Goal: Task Accomplishment & Management: Complete application form

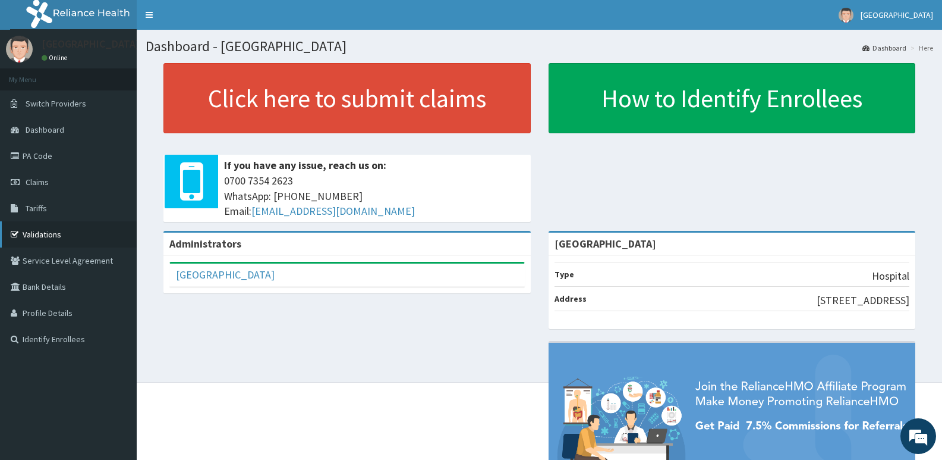
click at [43, 233] on link "Validations" at bounding box center [68, 234] width 137 height 26
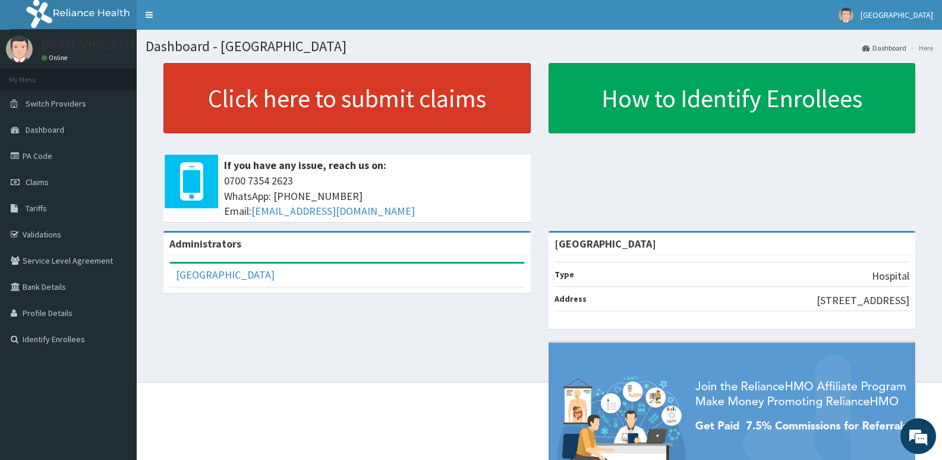
click at [306, 88] on link "Click here to submit claims" at bounding box center [346, 98] width 367 height 70
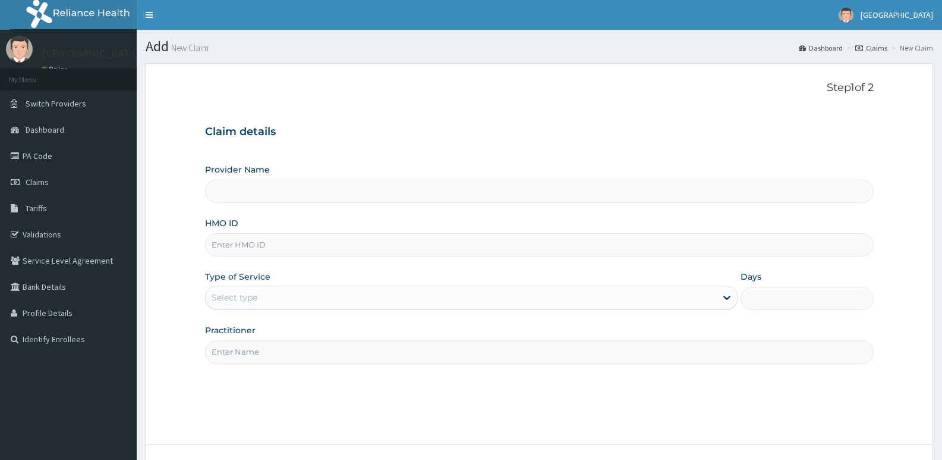
type input "[GEOGRAPHIC_DATA]"
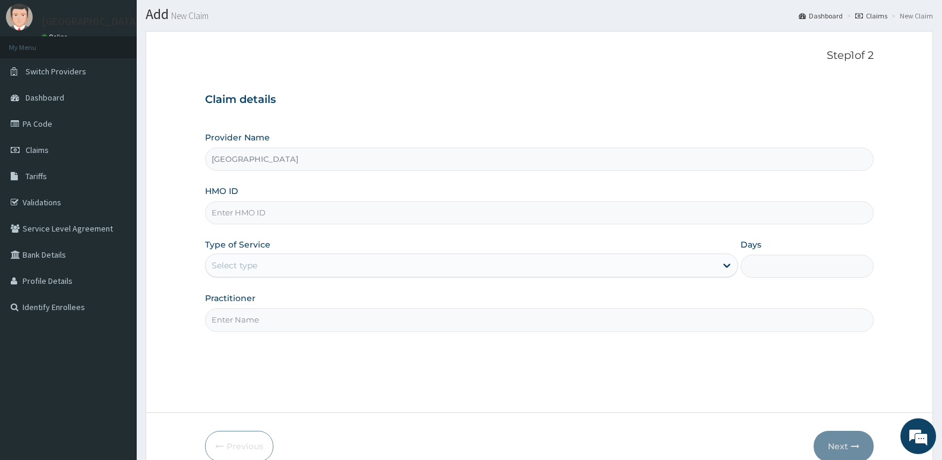
scroll to position [59, 0]
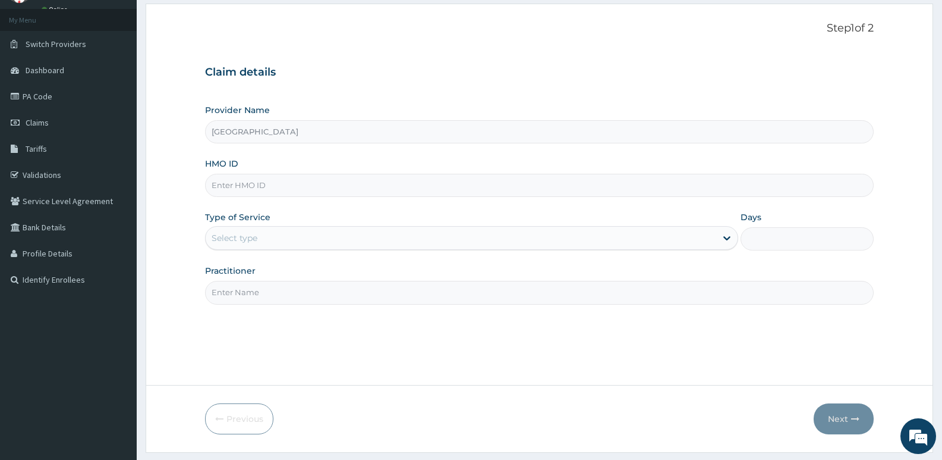
click at [288, 184] on input "HMO ID" at bounding box center [539, 185] width 669 height 23
paste input "WGC/10004/D"
type input "WGC/10004/D"
click at [268, 241] on div "Select type" at bounding box center [461, 237] width 510 height 19
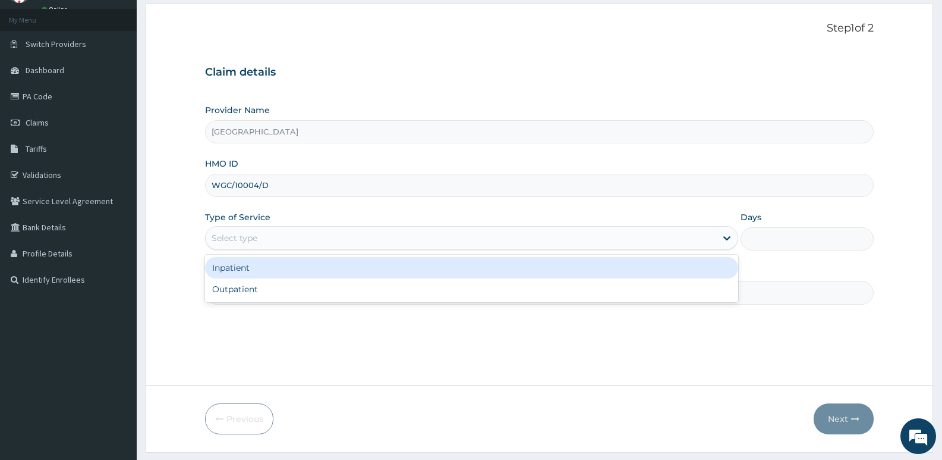
click at [273, 278] on div "Inpatient Outpatient" at bounding box center [471, 278] width 533 height 48
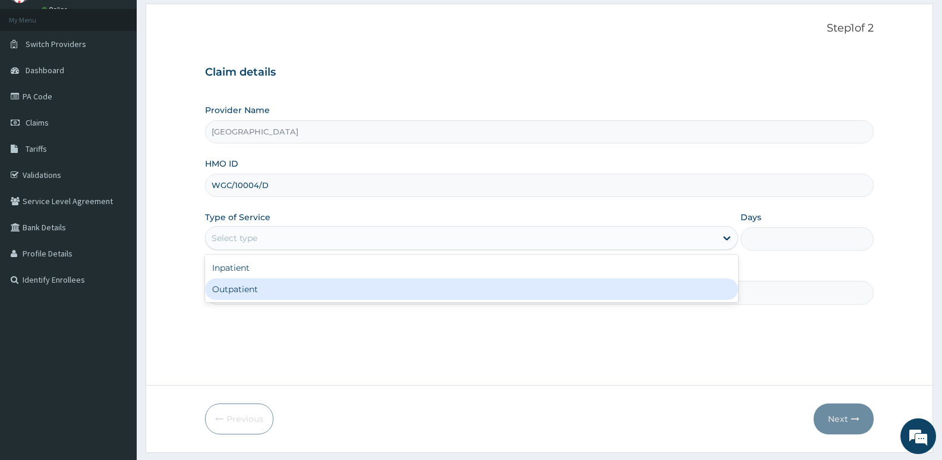
click at [272, 294] on div "Outpatient" at bounding box center [471, 288] width 533 height 21
type input "1"
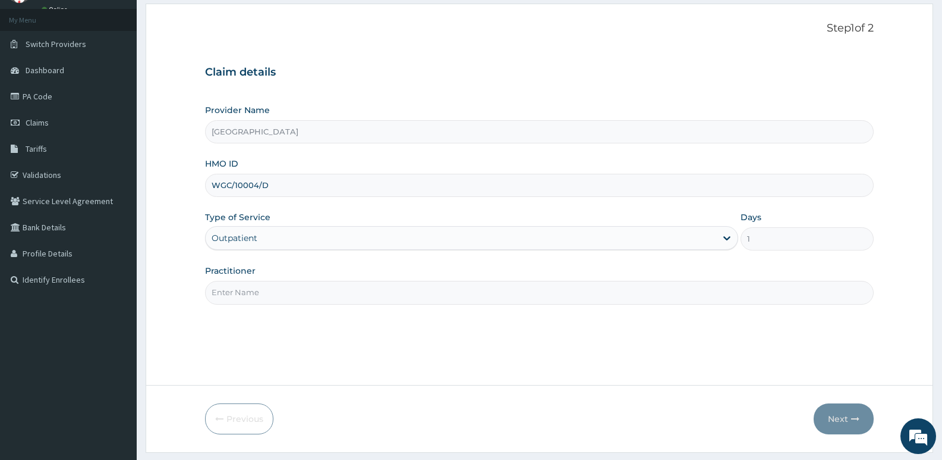
click at [319, 297] on input "Practitioner" at bounding box center [539, 292] width 669 height 23
type input "DR OLLOH"
click at [843, 416] on button "Next" at bounding box center [844, 418] width 60 height 31
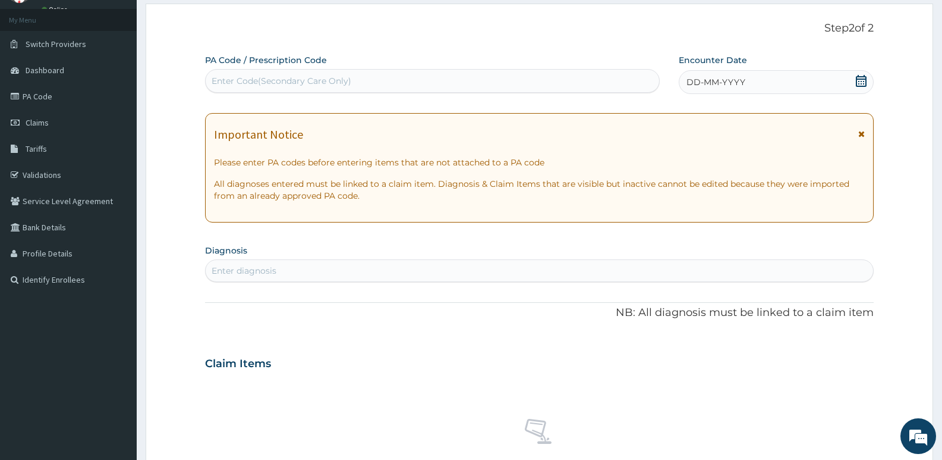
click at [326, 82] on div "Enter Code(Secondary Care Only)" at bounding box center [282, 81] width 140 height 12
paste input "PA/956A56"
type input "PA/956A56"
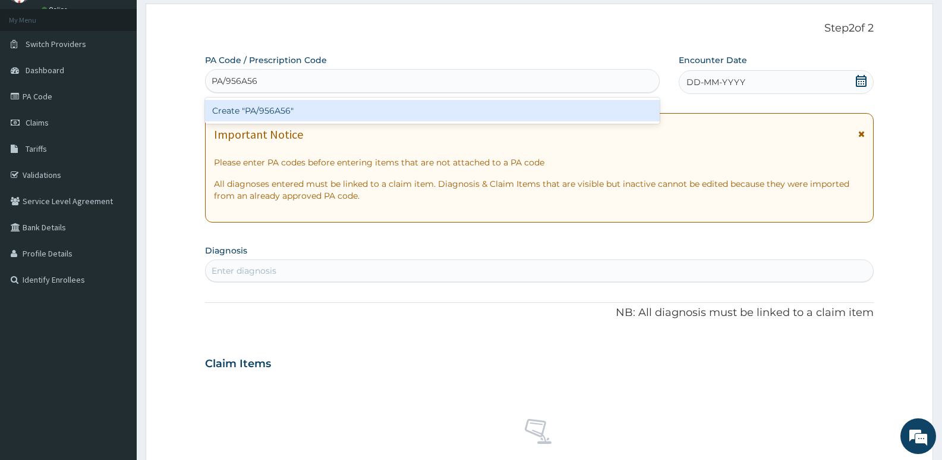
click at [314, 106] on div "Create "PA/956A56"" at bounding box center [432, 110] width 455 height 21
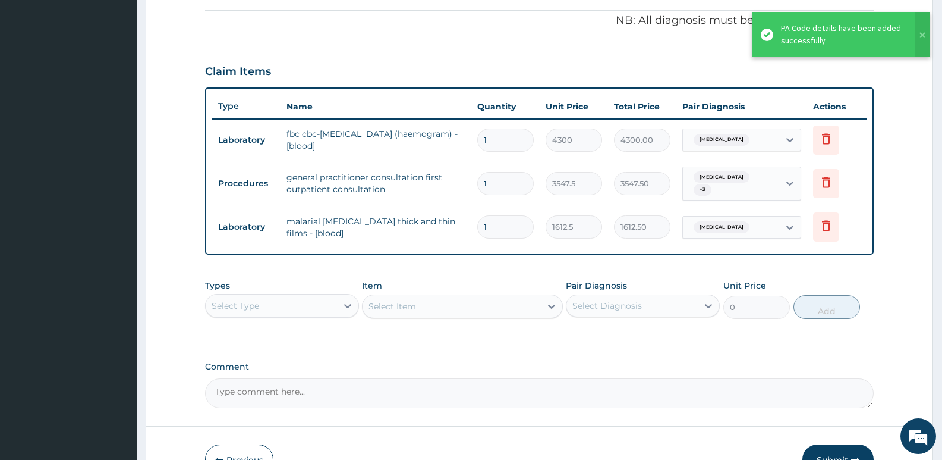
scroll to position [428, 0]
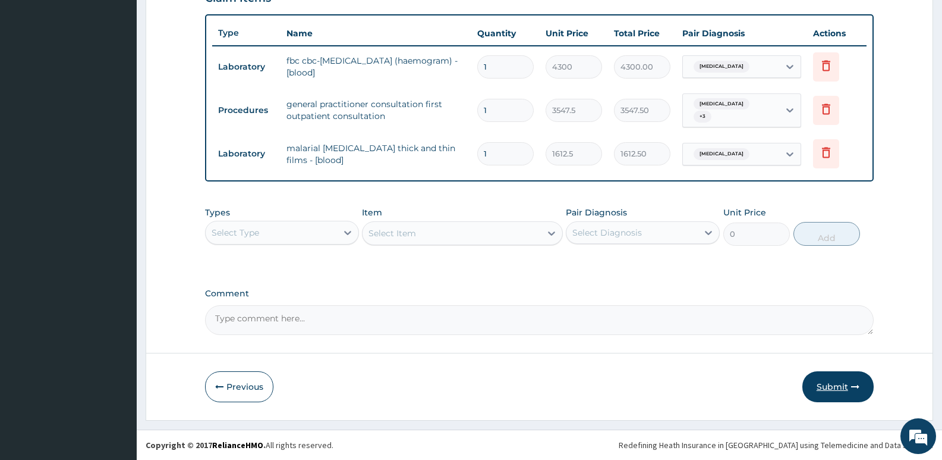
click at [832, 387] on button "Submit" at bounding box center [838, 386] width 71 height 31
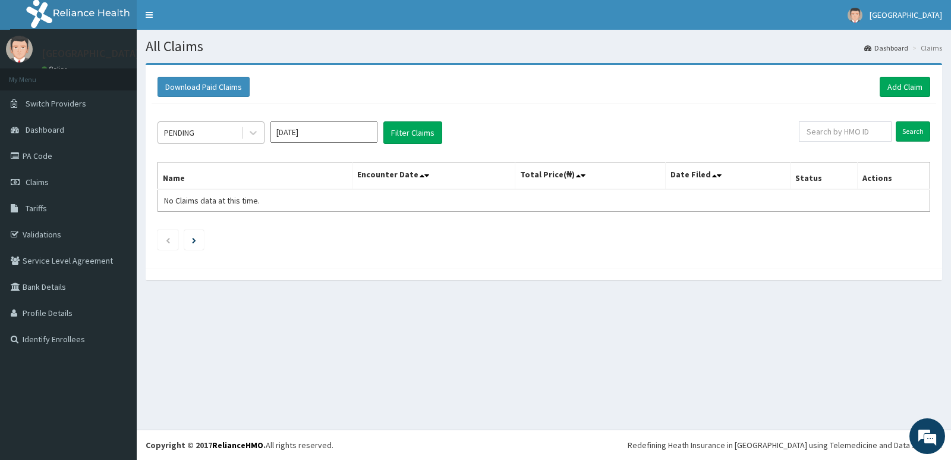
click at [216, 140] on div "PENDING" at bounding box center [199, 132] width 83 height 19
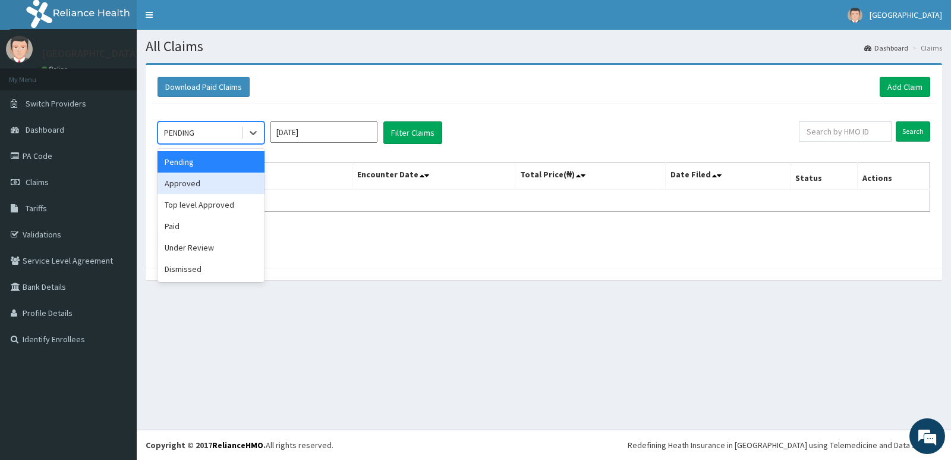
click at [217, 184] on div "Approved" at bounding box center [211, 182] width 107 height 21
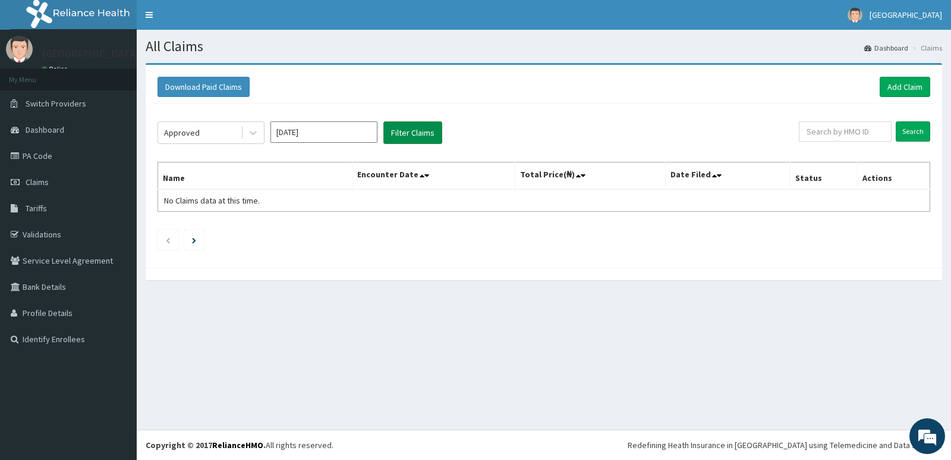
click at [410, 130] on button "Filter Claims" at bounding box center [412, 132] width 59 height 23
